Goal: Entertainment & Leisure: Consume media (video, audio)

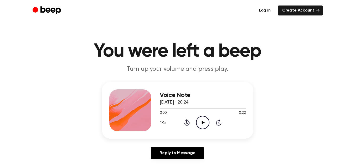
click at [205, 121] on icon "Play Audio" at bounding box center [202, 122] width 13 height 13
click at [206, 125] on icon "Play Audio" at bounding box center [202, 122] width 13 height 13
click at [204, 119] on icon "Play Audio" at bounding box center [202, 122] width 13 height 13
click at [204, 121] on icon at bounding box center [202, 122] width 2 height 3
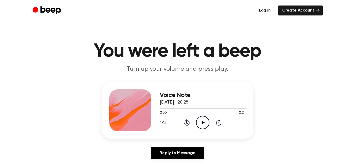
click at [201, 121] on icon "Play Audio" at bounding box center [202, 122] width 13 height 13
click at [202, 128] on icon "Play Audio" at bounding box center [202, 122] width 13 height 13
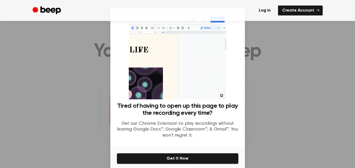
scroll to position [79, 0]
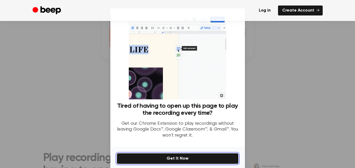
click at [186, 157] on button "Get It Now" at bounding box center [178, 158] width 122 height 11
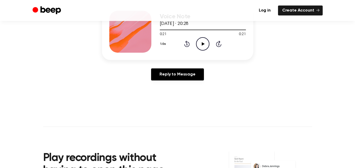
click at [202, 39] on icon "Play Audio" at bounding box center [202, 43] width 13 height 13
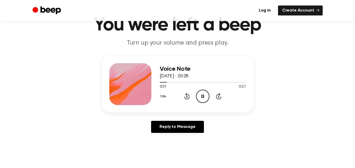
scroll to position [0, 0]
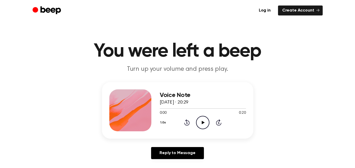
click at [201, 122] on icon "Play Audio" at bounding box center [202, 122] width 13 height 13
